Goal: Task Accomplishment & Management: Complete application form

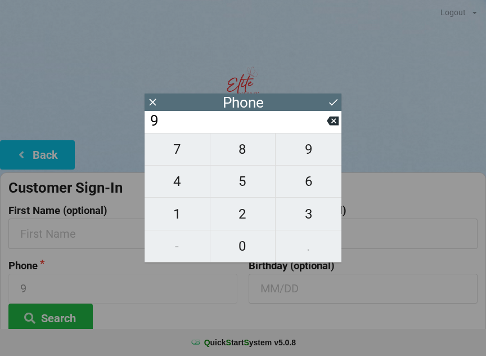
click at [328, 127] on icon at bounding box center [333, 121] width 12 height 12
click at [330, 117] on button at bounding box center [333, 120] width 12 height 15
click at [251, 161] on span "8" at bounding box center [242, 149] width 65 height 24
type input "8"
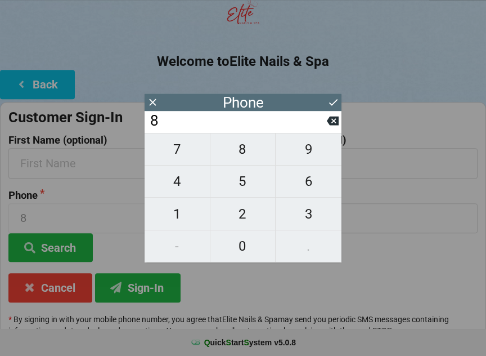
click at [251, 241] on span "0" at bounding box center [242, 246] width 65 height 24
type input "80"
click at [316, 215] on span "3" at bounding box center [309, 214] width 66 height 24
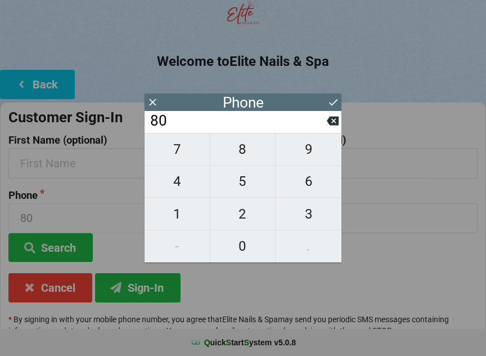
type input "803"
click at [250, 156] on span "8" at bounding box center [242, 149] width 65 height 24
type input "8038"
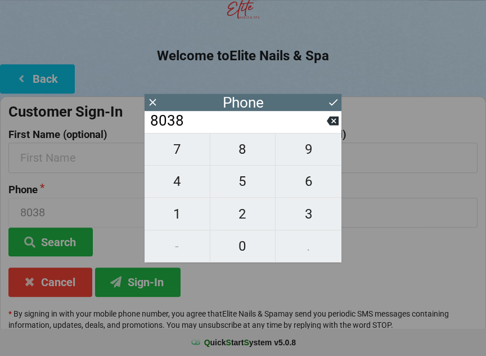
scroll to position [84, 0]
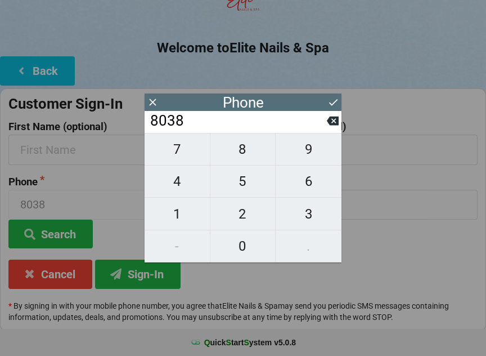
click at [179, 161] on span "7" at bounding box center [177, 149] width 65 height 24
type input "80387"
click at [180, 150] on span "7" at bounding box center [177, 149] width 65 height 24
type input "803877"
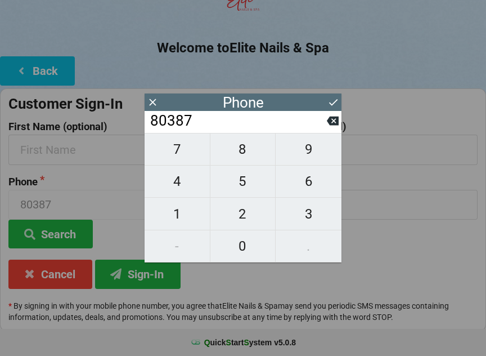
type input "803877"
click at [183, 210] on span "1" at bounding box center [177, 214] width 65 height 24
type input "8038771"
click at [298, 216] on span "3" at bounding box center [309, 214] width 66 height 24
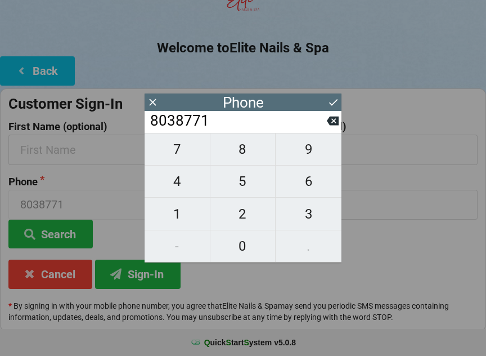
type input "80387713"
click at [189, 183] on span "4" at bounding box center [177, 181] width 65 height 24
type input "803877134"
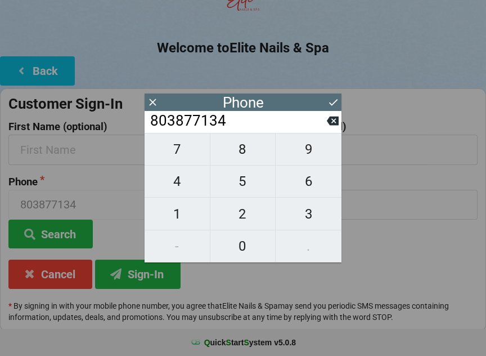
click at [181, 176] on span "4" at bounding box center [177, 181] width 65 height 24
type input "8038771344"
click at [326, 109] on div "Phone" at bounding box center [243, 101] width 197 height 17
click at [335, 96] on icon at bounding box center [334, 102] width 12 height 12
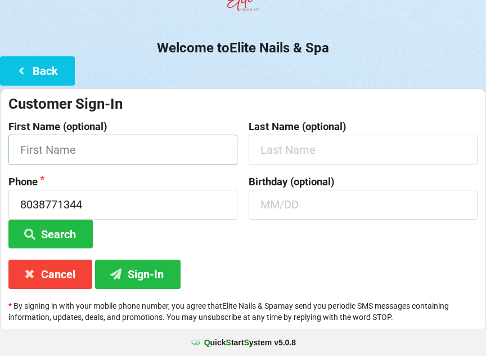
click at [183, 150] on input "text" at bounding box center [122, 150] width 229 height 30
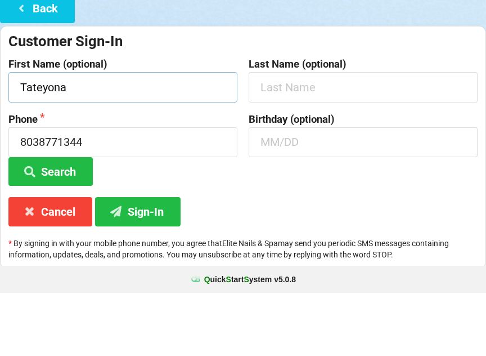
type input "Tateyona"
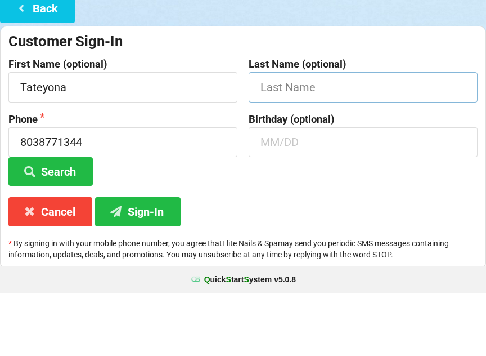
click at [358, 135] on input "text" at bounding box center [363, 150] width 229 height 30
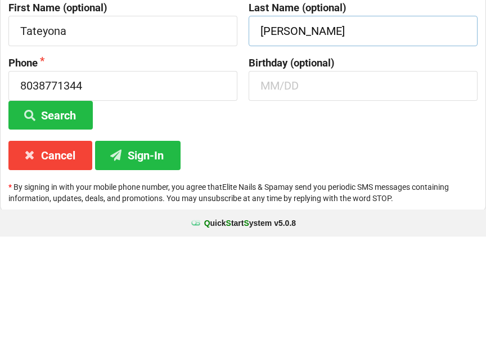
type input "[PERSON_NAME]"
click at [347, 190] on input "text" at bounding box center [363, 205] width 229 height 30
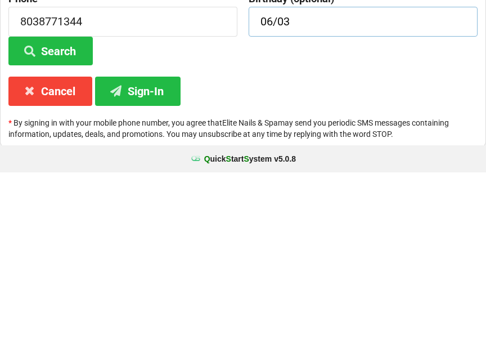
scroll to position [84, 0]
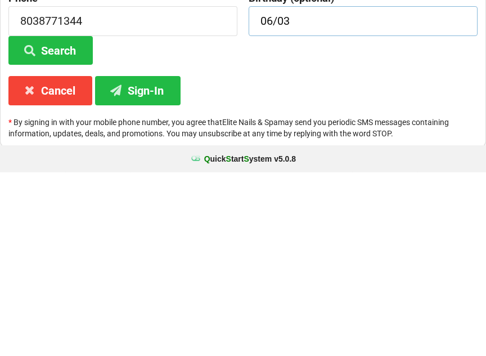
type input "06/03"
click at [158, 259] on button "Sign-In" at bounding box center [138, 273] width 86 height 29
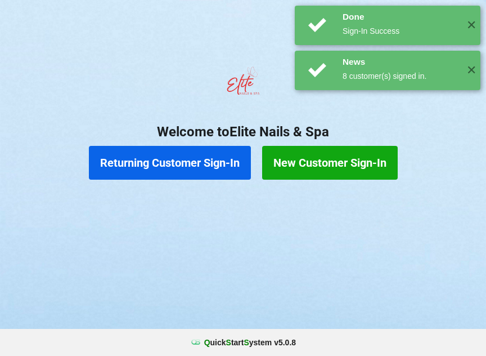
scroll to position [0, 0]
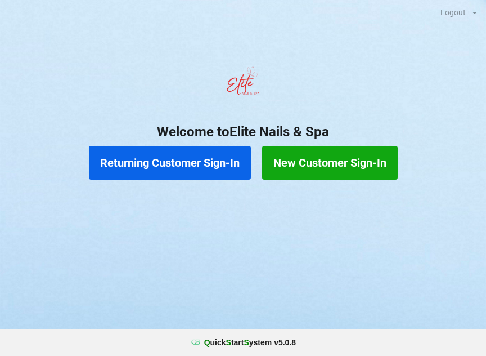
click at [355, 155] on button "New Customer Sign-In" at bounding box center [330, 163] width 136 height 34
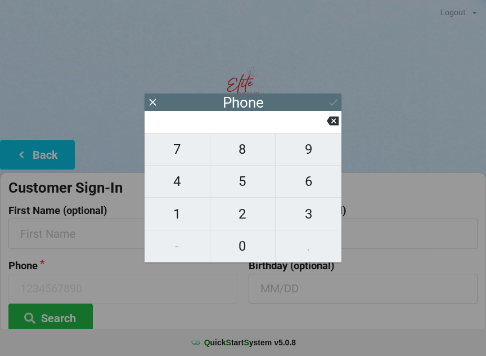
click at [174, 155] on span "7" at bounding box center [177, 149] width 65 height 24
type input "7"
click at [217, 165] on button "8" at bounding box center [243, 149] width 66 height 33
type input "78"
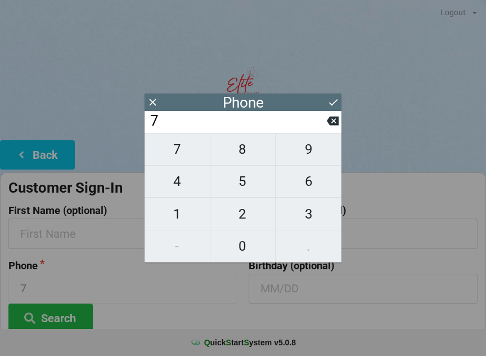
type input "78"
click at [311, 186] on span "6" at bounding box center [309, 181] width 66 height 24
type input "786"
click at [257, 161] on span "8" at bounding box center [242, 149] width 65 height 24
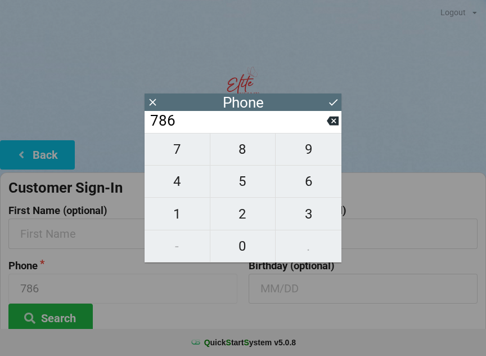
type input "7868"
click at [189, 158] on span "7" at bounding box center [177, 149] width 65 height 24
type input "78687"
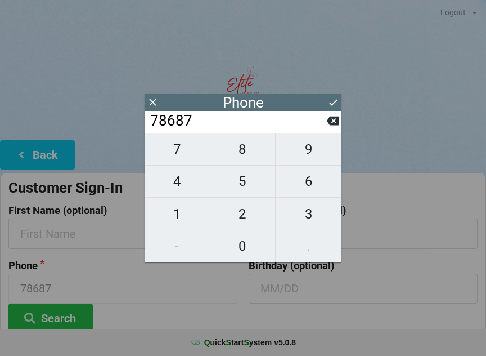
click at [174, 156] on span "7" at bounding box center [177, 149] width 65 height 24
type input "786877"
click at [234, 193] on span "5" at bounding box center [242, 181] width 65 height 24
type input "7868775"
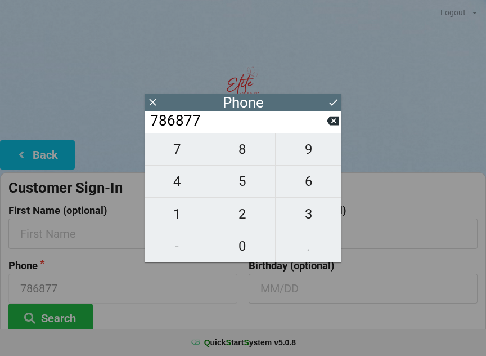
type input "7868775"
click at [177, 187] on span "4" at bounding box center [177, 181] width 65 height 24
type input "78687754"
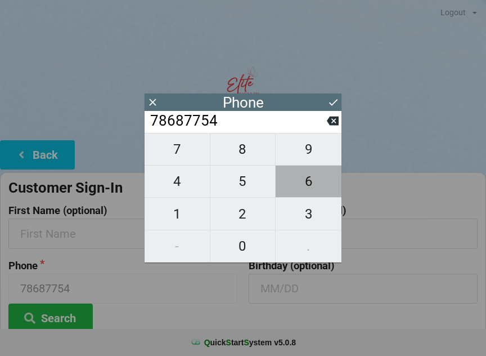
click at [295, 193] on span "6" at bounding box center [309, 181] width 66 height 24
type input "786877546"
click at [237, 191] on span "5" at bounding box center [242, 181] width 65 height 24
type input "7868775465"
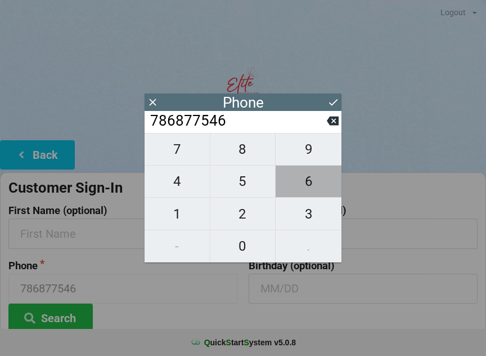
type input "7868775465"
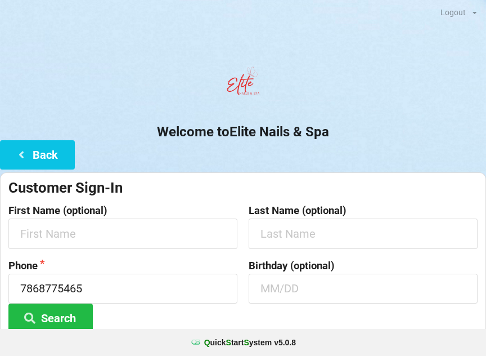
click at [433, 96] on div at bounding box center [243, 85] width 486 height 48
click at [169, 231] on input "text" at bounding box center [122, 233] width 229 height 30
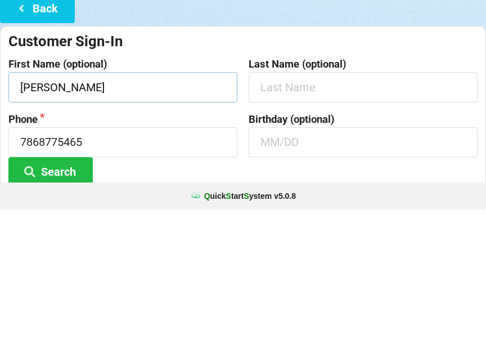
type input "[PERSON_NAME]"
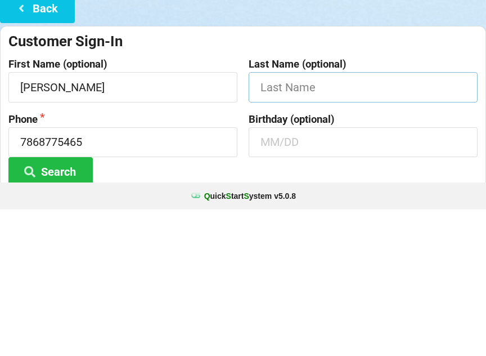
click at [328, 218] on input "text" at bounding box center [363, 233] width 229 height 30
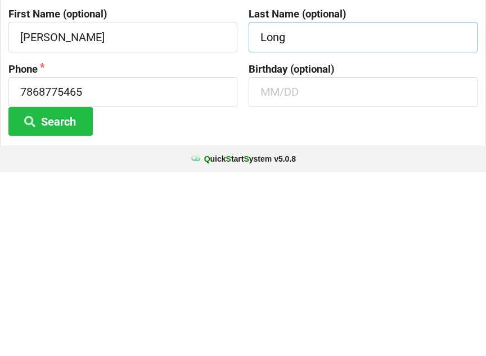
scroll to position [14, 0]
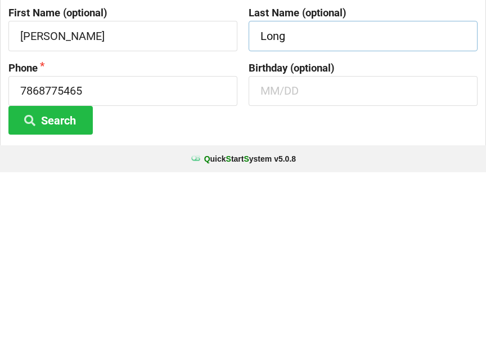
type input "Long"
click at [329, 259] on input "text" at bounding box center [363, 274] width 229 height 30
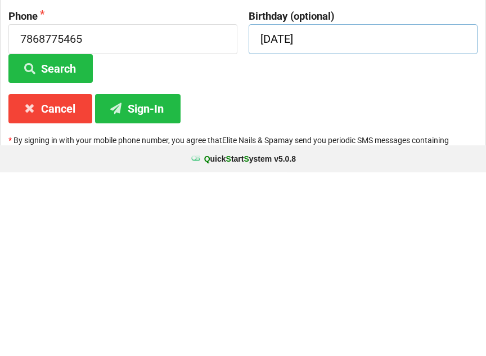
scroll to position [67, 0]
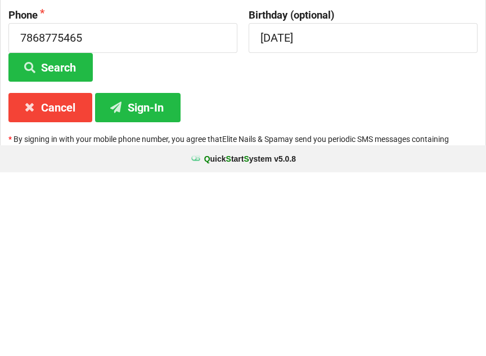
click at [151, 276] on button "Sign-In" at bounding box center [138, 290] width 86 height 29
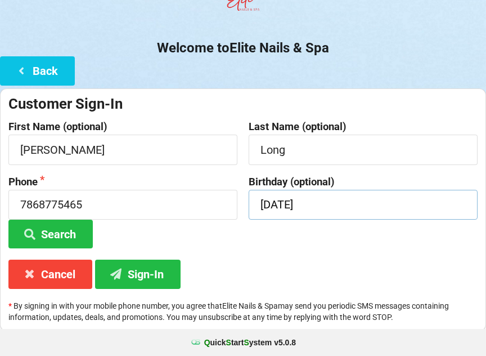
click at [361, 206] on input "[DATE]" at bounding box center [363, 205] width 229 height 30
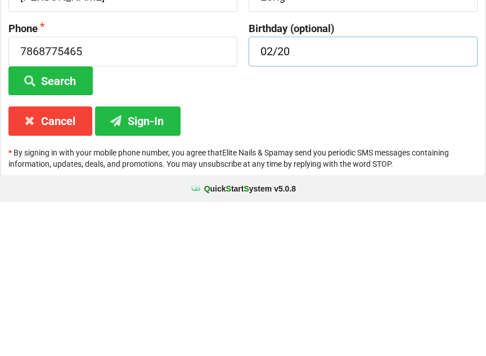
type input "02/20"
click at [161, 260] on button "Sign-In" at bounding box center [138, 274] width 86 height 29
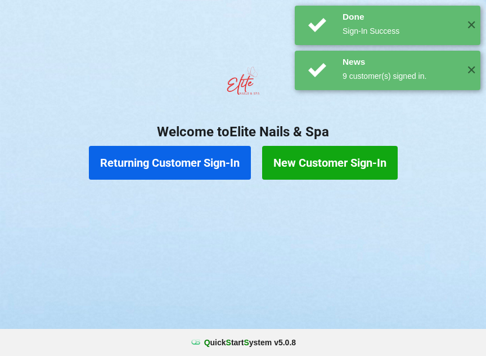
scroll to position [0, 0]
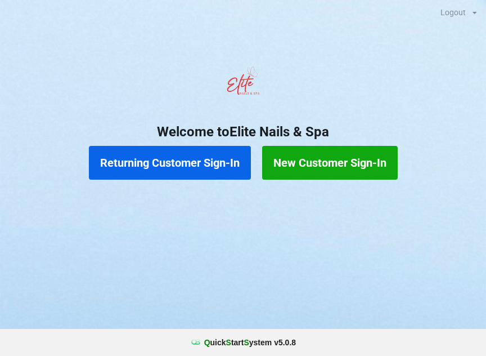
click at [171, 164] on button "Returning Customer Sign-In" at bounding box center [170, 163] width 162 height 34
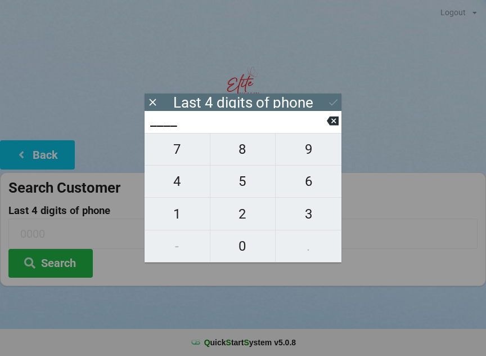
click at [154, 158] on span "7" at bounding box center [177, 149] width 65 height 24
type input "7___"
click at [326, 116] on input "7___" at bounding box center [238, 121] width 178 height 18
click at [333, 119] on icon at bounding box center [333, 121] width 12 height 12
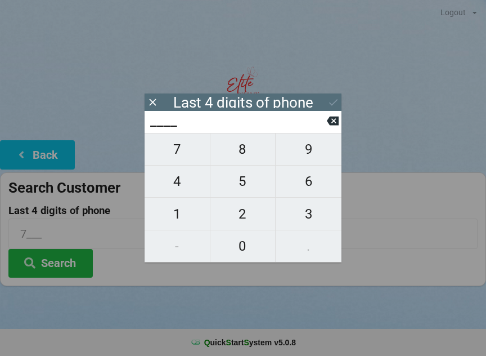
click at [177, 193] on span "4" at bounding box center [177, 181] width 65 height 24
type input "4___"
click at [310, 205] on span "3" at bounding box center [309, 214] width 66 height 24
type input "43__"
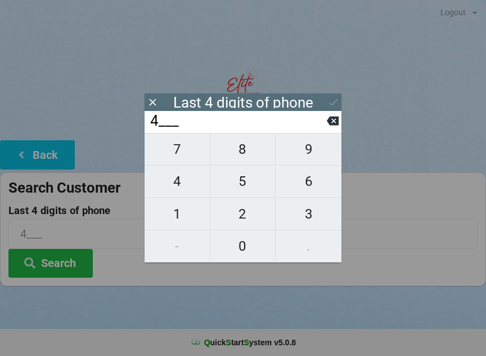
type input "43__"
click at [176, 148] on span "7" at bounding box center [177, 149] width 65 height 24
type input "437_"
click at [240, 156] on span "8" at bounding box center [242, 149] width 65 height 24
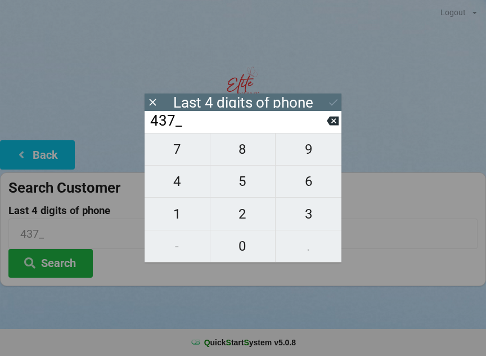
type input "4378"
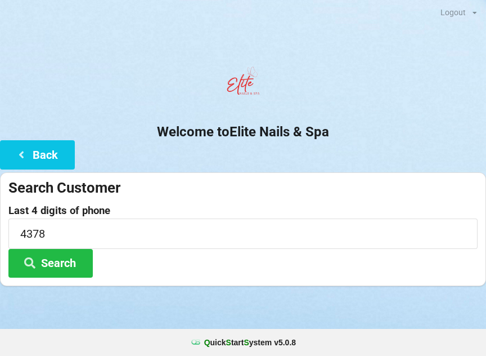
click at [61, 265] on button "Search" at bounding box center [50, 263] width 84 height 29
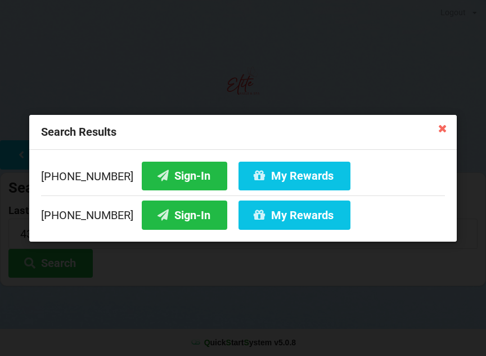
click at [149, 170] on button "Sign-In" at bounding box center [185, 175] width 86 height 29
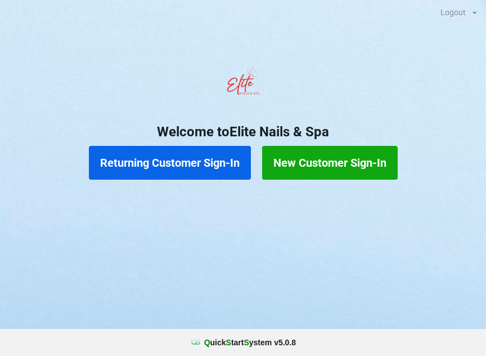
click at [213, 162] on button "Returning Customer Sign-In" at bounding box center [170, 163] width 162 height 34
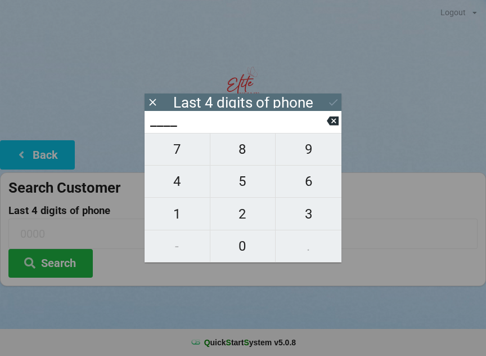
click at [304, 183] on span "6" at bounding box center [309, 181] width 66 height 24
type input "6___"
click at [303, 183] on span "6" at bounding box center [309, 181] width 66 height 24
type input "66__"
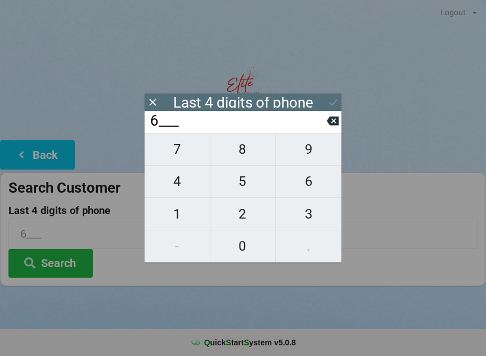
type input "66__"
click at [247, 253] on span "0" at bounding box center [242, 246] width 65 height 24
type input "660_"
click at [313, 189] on span "6" at bounding box center [309, 181] width 66 height 24
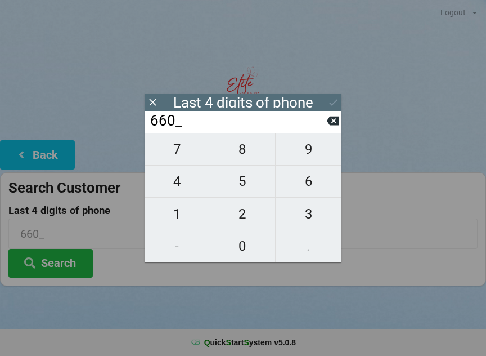
type input "6606"
click at [333, 101] on icon at bounding box center [334, 102] width 12 height 12
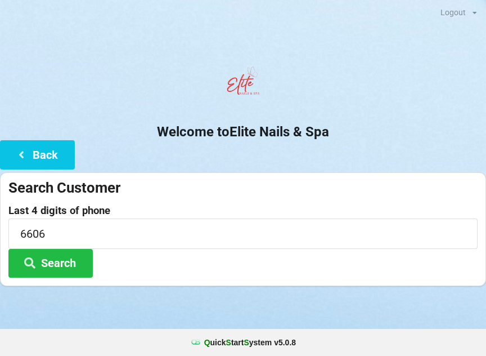
click at [72, 266] on button "Search" at bounding box center [50, 263] width 84 height 29
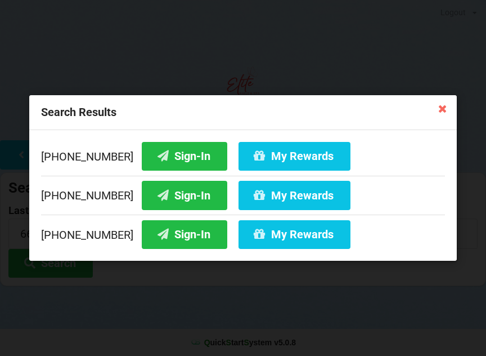
click at [443, 108] on icon at bounding box center [442, 108] width 18 height 18
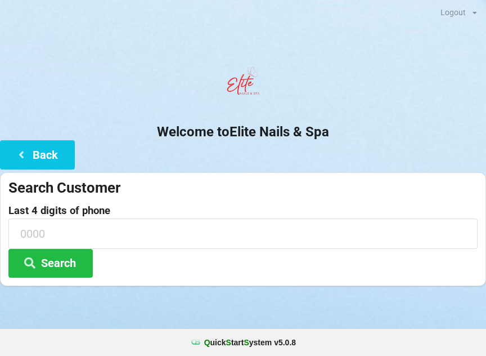
click at [50, 154] on button "Back" at bounding box center [37, 154] width 75 height 29
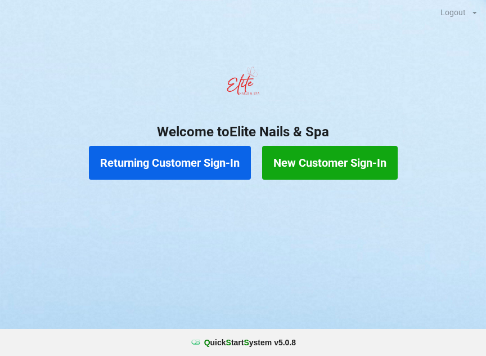
click at [375, 160] on button "New Customer Sign-In" at bounding box center [330, 163] width 136 height 34
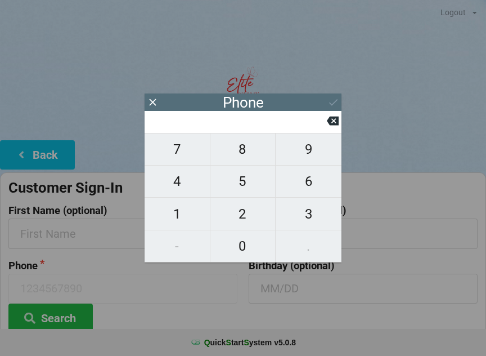
click at [306, 155] on span "9" at bounding box center [309, 149] width 66 height 24
type input "9"
click at [240, 180] on span "5" at bounding box center [242, 181] width 65 height 24
type input "95"
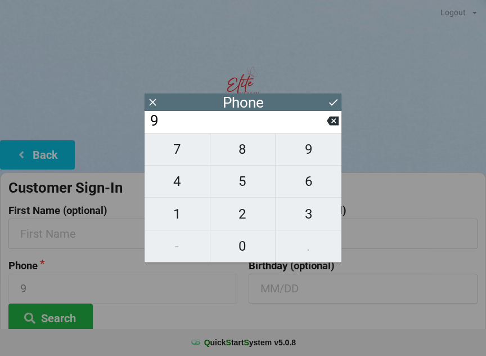
type input "95"
click at [185, 185] on span "4" at bounding box center [177, 181] width 65 height 24
type input "954"
click at [308, 185] on span "6" at bounding box center [309, 181] width 66 height 24
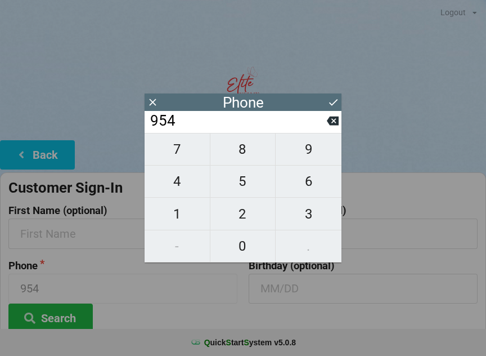
type input "9546"
click at [303, 186] on span "6" at bounding box center [309, 181] width 66 height 24
type input "95466"
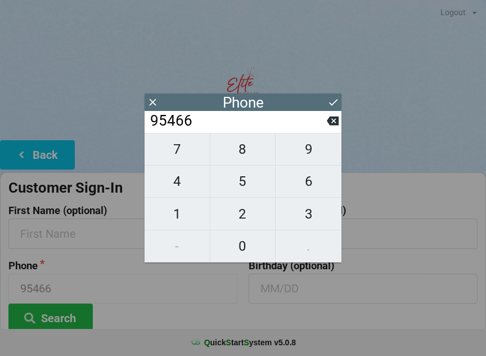
click at [310, 215] on span "3" at bounding box center [309, 214] width 66 height 24
type input "954663"
click at [310, 184] on span "6" at bounding box center [309, 181] width 66 height 24
type input "9546636"
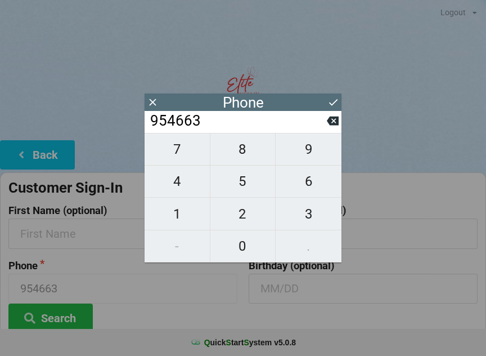
type input "9546636"
click at [307, 188] on span "6" at bounding box center [309, 181] width 66 height 24
type input "95466366"
click at [244, 242] on span "0" at bounding box center [242, 246] width 65 height 24
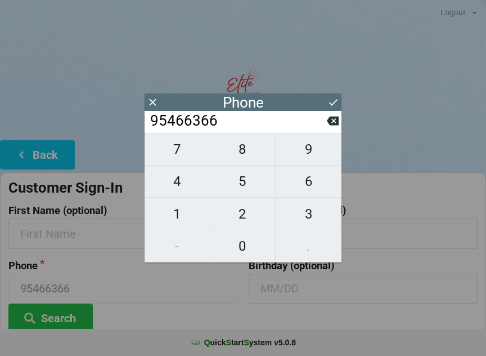
type input "954663660"
click at [310, 185] on span "6" at bounding box center [309, 181] width 66 height 24
type input "9546636606"
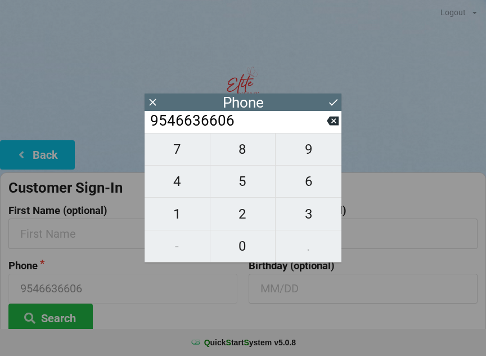
click at [329, 98] on icon at bounding box center [334, 102] width 12 height 12
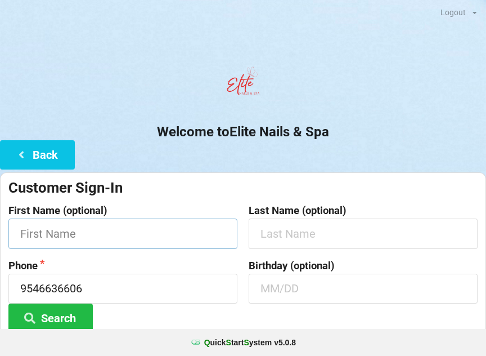
click at [136, 226] on input "text" at bounding box center [122, 233] width 229 height 30
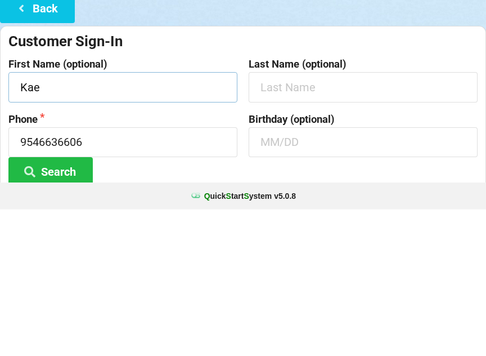
type input "Kae"
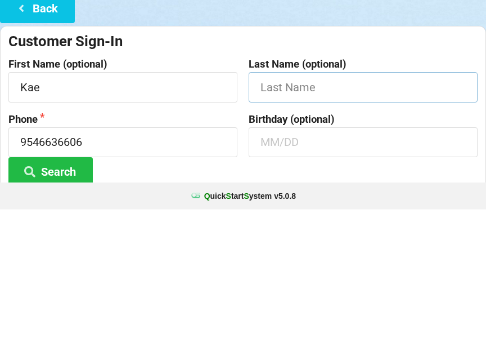
click at [339, 218] on input "text" at bounding box center [363, 233] width 229 height 30
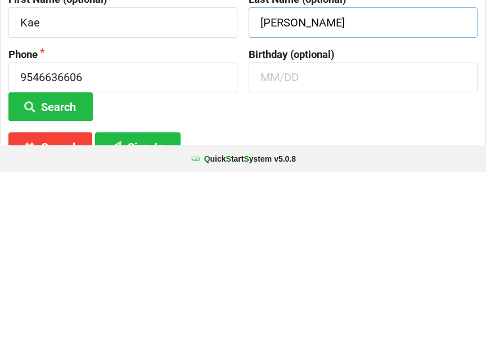
scroll to position [29, 0]
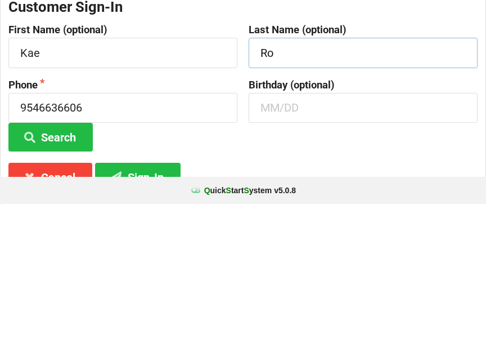
type input "R"
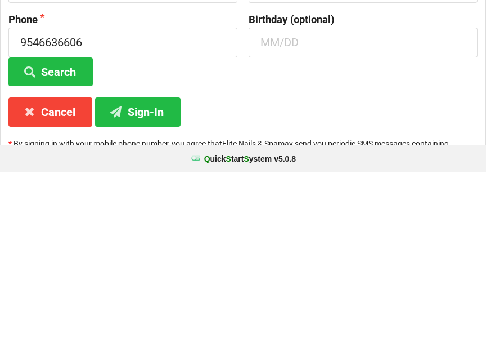
click at [150, 281] on button "Sign-In" at bounding box center [138, 295] width 86 height 29
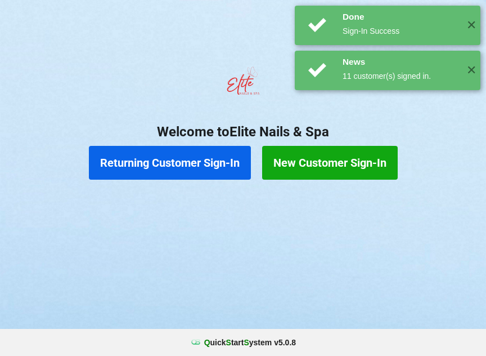
scroll to position [0, 0]
